Goal: Navigation & Orientation: Find specific page/section

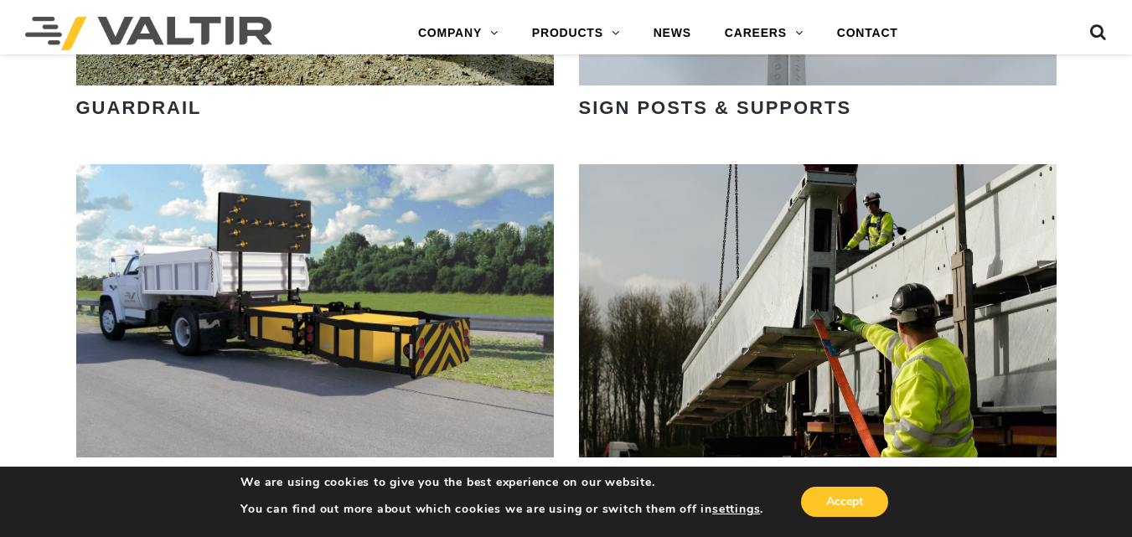
scroll to position [2252, 0]
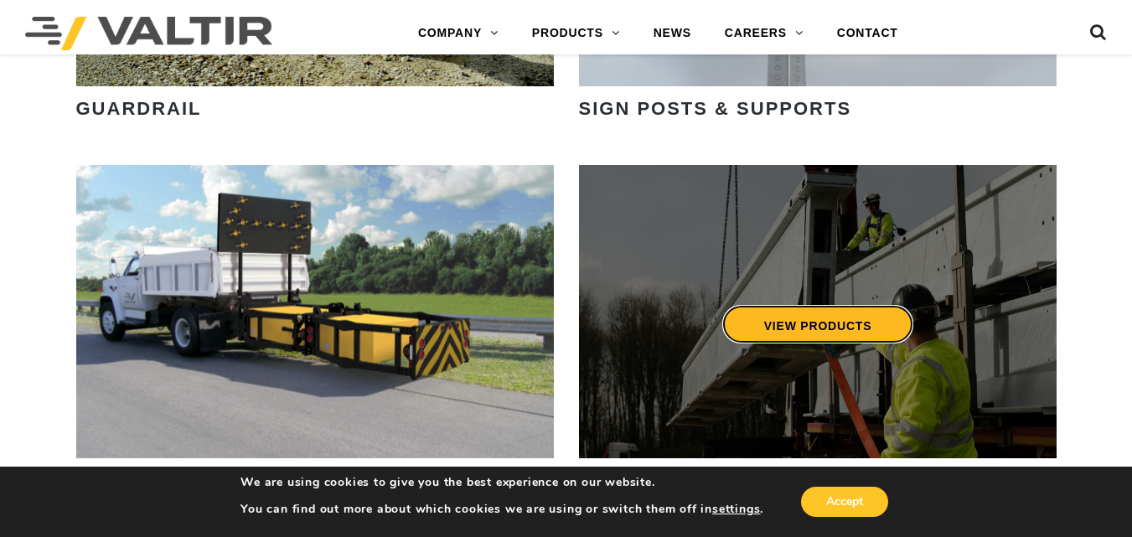
click at [805, 337] on link "VIEW PRODUCTS" at bounding box center [818, 324] width 192 height 39
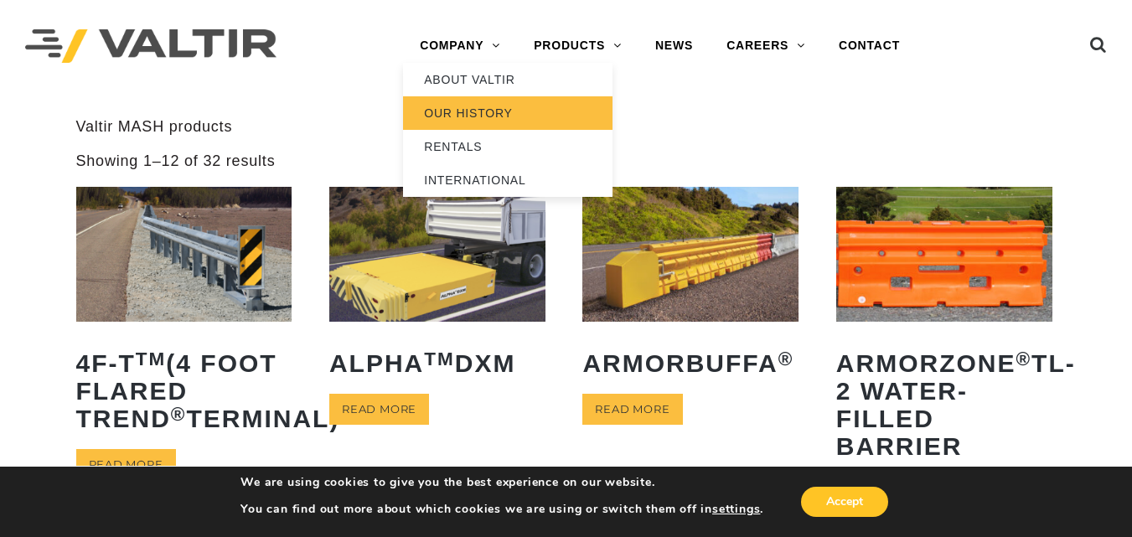
click at [475, 114] on link "OUR HISTORY" at bounding box center [508, 113] width 210 height 34
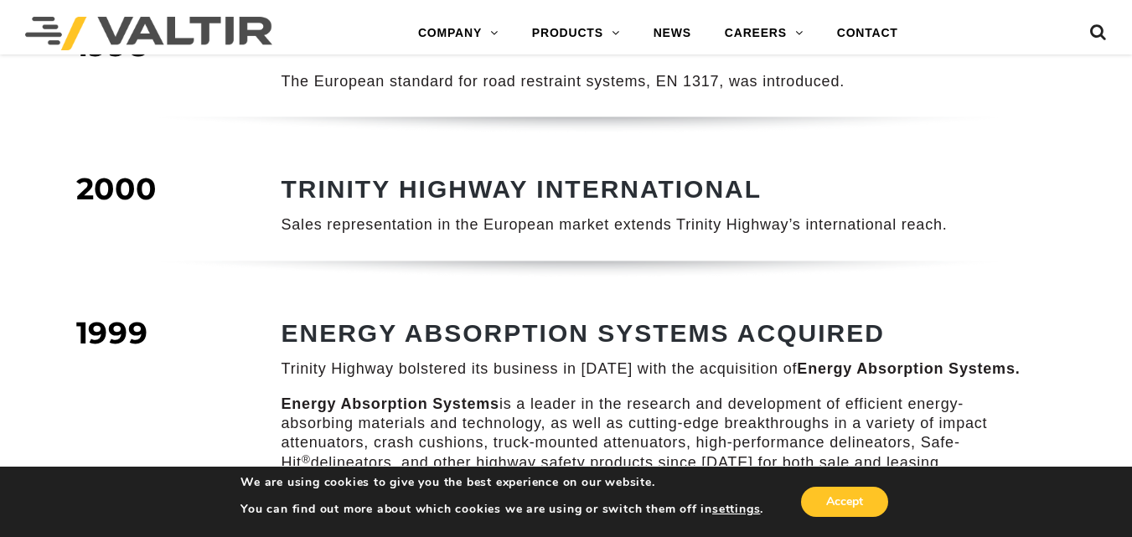
scroll to position [1283, 0]
